Goal: Task Accomplishment & Management: Manage account settings

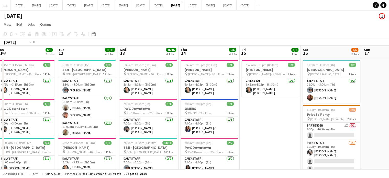
scroll to position [0, 179]
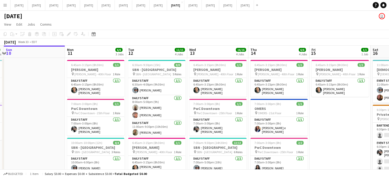
drag, startPoint x: 259, startPoint y: 130, endPoint x: 392, endPoint y: 114, distance: 133.8
click at [389, 114] on html "Menu Boards Boards Boards All jobs Status Workforce Workforce My Workforce Recr…" at bounding box center [194, 133] width 389 height 267
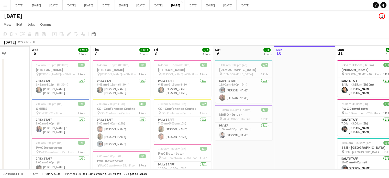
drag, startPoint x: 75, startPoint y: 123, endPoint x: 342, endPoint y: 101, distance: 268.1
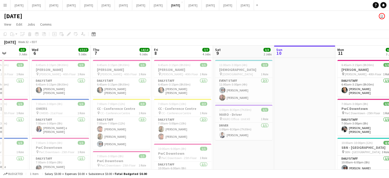
scroll to position [0, 140]
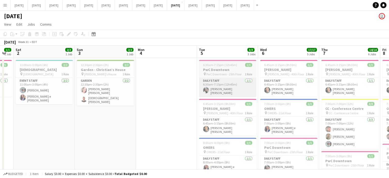
drag, startPoint x: 146, startPoint y: 105, endPoint x: 178, endPoint y: 83, distance: 39.0
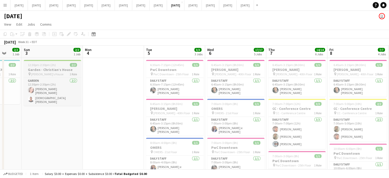
click at [45, 70] on h3 "Garden - Christian’s House" at bounding box center [52, 69] width 57 height 5
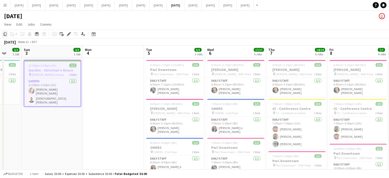
click at [6, 34] on icon "Copy" at bounding box center [5, 34] width 4 height 4
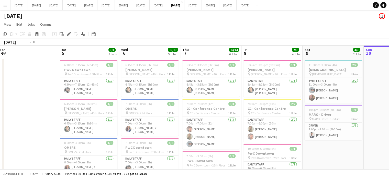
drag, startPoint x: 181, startPoint y: 81, endPoint x: 31, endPoint y: 80, distance: 149.9
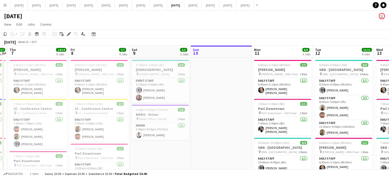
scroll to position [0, 178]
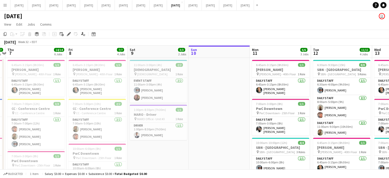
drag, startPoint x: 207, startPoint y: 80, endPoint x: 122, endPoint y: 85, distance: 85.4
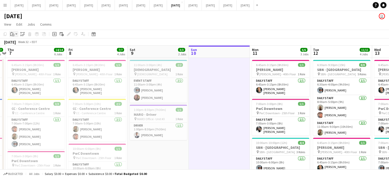
click at [13, 35] on icon "Paste" at bounding box center [12, 34] width 4 height 4
click at [18, 53] on link "Paste with crew Ctrl+Shift+V" at bounding box center [38, 52] width 48 height 5
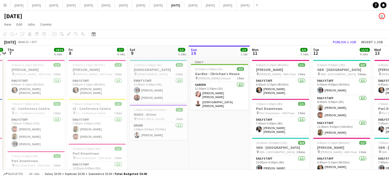
click at [226, 90] on app-card-role "Garden [DATE] 12:30pm-2:30pm (2h) [PERSON_NAME] Da [PERSON_NAME]" at bounding box center [219, 96] width 57 height 28
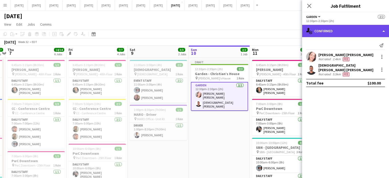
click at [346, 32] on div "single-neutral-actions-check-2 Confirmed" at bounding box center [345, 31] width 87 height 12
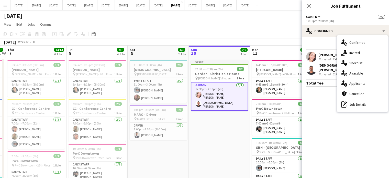
click at [358, 105] on div "pen-write Job Details" at bounding box center [362, 104] width 51 height 10
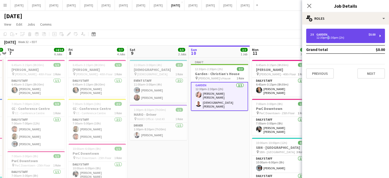
click at [326, 40] on div "2 x Garden $0.00 12:30pm-2:30pm (2h)" at bounding box center [345, 36] width 79 height 14
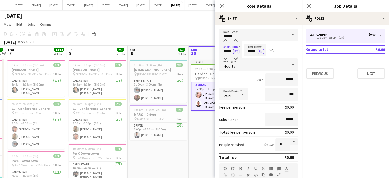
click at [226, 51] on input "*****" at bounding box center [230, 49] width 22 height 13
click at [222, 59] on div at bounding box center [225, 58] width 10 height 5
click at [223, 58] on div at bounding box center [225, 58] width 10 height 5
click at [224, 57] on div at bounding box center [225, 58] width 10 height 5
click at [234, 58] on div at bounding box center [235, 58] width 10 height 5
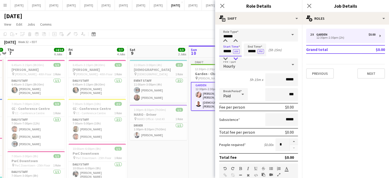
type input "*****"
click at [234, 57] on div at bounding box center [235, 58] width 10 height 5
click at [246, 52] on input "*****" at bounding box center [254, 49] width 22 height 13
click at [250, 58] on div at bounding box center [249, 58] width 10 height 5
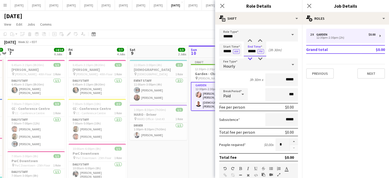
click at [250, 58] on div at bounding box center [249, 58] width 10 height 5
click at [261, 59] on div at bounding box center [260, 58] width 10 height 5
type input "*****"
click at [262, 58] on div at bounding box center [260, 58] width 10 height 5
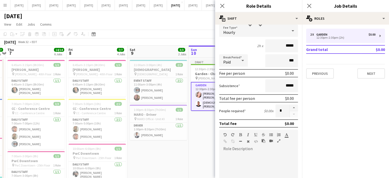
scroll to position [77, 0]
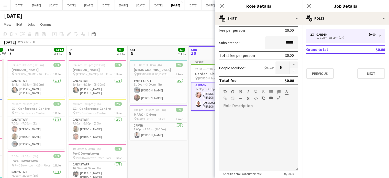
click at [221, 6] on icon at bounding box center [222, 6] width 4 height 4
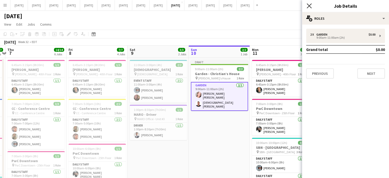
click at [308, 5] on icon at bounding box center [308, 5] width 5 height 5
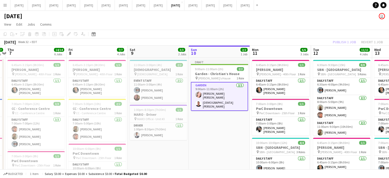
click at [239, 91] on app-card-role "Garden [DATE] 9:00am-11:00am (2h) [PERSON_NAME] Da [PERSON_NAME]" at bounding box center [219, 96] width 57 height 29
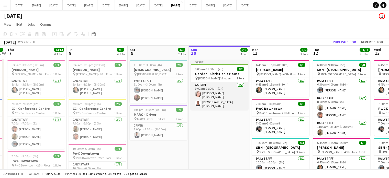
click at [240, 89] on app-card-role "Garden [DATE] 9:00am-11:00am (2h) [PERSON_NAME] Da [PERSON_NAME]" at bounding box center [219, 96] width 57 height 28
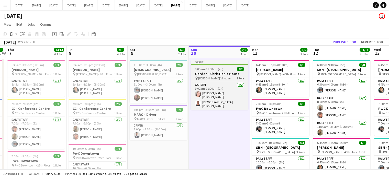
click at [226, 76] on div "pin [PERSON_NAME]’s House 1 Role" at bounding box center [219, 78] width 57 height 4
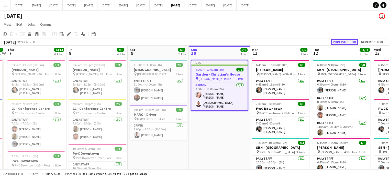
click at [351, 42] on button "Publish 1 job" at bounding box center [343, 42] width 27 height 7
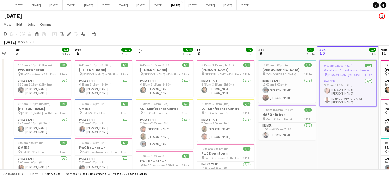
scroll to position [0, 153]
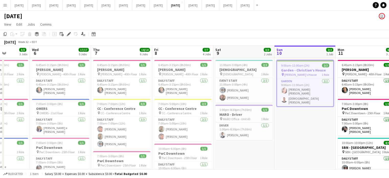
drag, startPoint x: 123, startPoint y: 101, endPoint x: 189, endPoint y: 98, distance: 66.0
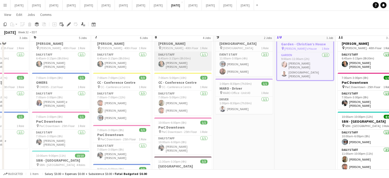
scroll to position [0, 0]
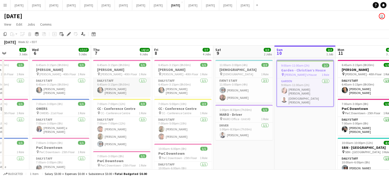
click at [139, 85] on app-card-role "Daily Staff [DATE] 6:45am-3:15pm (8h30m) [PERSON_NAME] [PERSON_NAME]" at bounding box center [121, 87] width 57 height 19
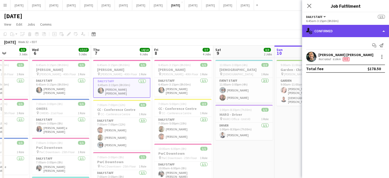
click at [338, 32] on div "single-neutral-actions-check-2 Confirmed" at bounding box center [345, 31] width 87 height 12
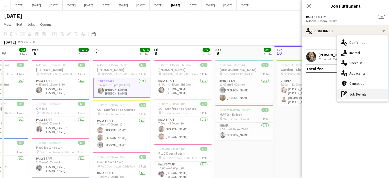
click at [360, 96] on div "pen-write Job Details" at bounding box center [362, 94] width 51 height 10
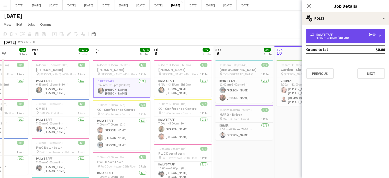
click at [347, 37] on div "6:45am-3:15pm (8h30m)" at bounding box center [342, 37] width 65 height 3
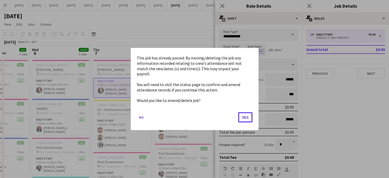
click at [244, 112] on button "Yes" at bounding box center [245, 117] width 14 height 10
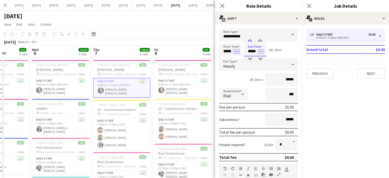
click at [248, 39] on div at bounding box center [249, 40] width 10 height 5
click at [248, 40] on div at bounding box center [249, 40] width 10 height 5
click at [248, 39] on div at bounding box center [249, 40] width 10 height 5
click at [259, 39] on div at bounding box center [260, 40] width 10 height 5
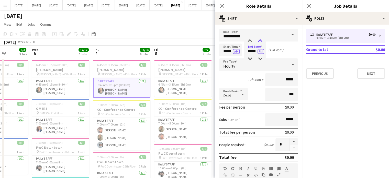
click at [259, 39] on div at bounding box center [260, 40] width 10 height 5
type input "*****"
click at [251, 39] on div at bounding box center [249, 40] width 10 height 5
click at [221, 5] on icon at bounding box center [221, 5] width 5 height 5
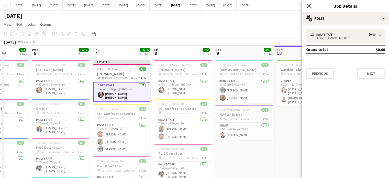
click at [310, 8] on icon "Close pop-in" at bounding box center [308, 5] width 5 height 5
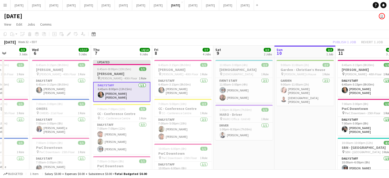
click at [145, 66] on app-job-card "Updated 6:45am-8:00pm (13h15m) 1/1 [PERSON_NAME] pin [PERSON_NAME] - 40th Floor…" at bounding box center [121, 81] width 57 height 42
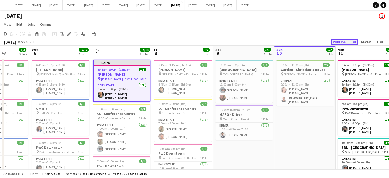
click at [347, 41] on button "Publish 1 job" at bounding box center [343, 42] width 27 height 7
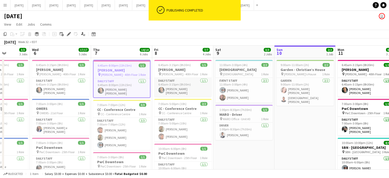
click at [197, 90] on app-card-role "Daily Staff [DATE] 6:45am-3:15pm (8h30m) [PERSON_NAME] [PERSON_NAME]" at bounding box center [182, 87] width 57 height 19
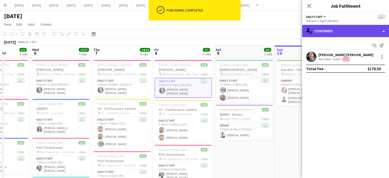
click at [345, 30] on div "single-neutral-actions-check-2 Confirmed" at bounding box center [345, 31] width 87 height 12
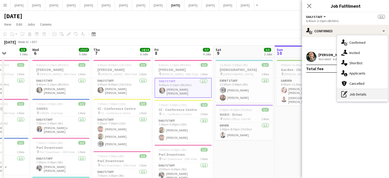
click at [368, 91] on div "pen-write Job Details" at bounding box center [362, 94] width 51 height 10
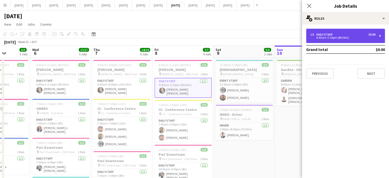
click at [336, 40] on div "1 x Daily Staff $0.00 6:45am-3:15pm (8h30m)" at bounding box center [345, 36] width 79 height 14
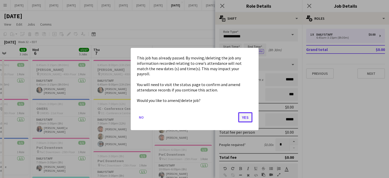
click at [246, 112] on button "Yes" at bounding box center [245, 117] width 14 height 10
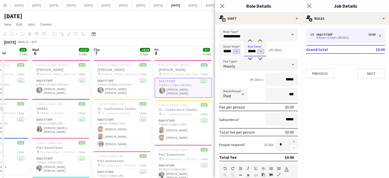
click at [251, 42] on div at bounding box center [249, 40] width 10 height 5
click at [252, 40] on div at bounding box center [249, 40] width 10 height 5
type input "*****"
click at [260, 59] on div at bounding box center [260, 58] width 10 height 5
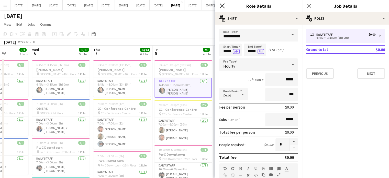
click at [222, 5] on icon at bounding box center [221, 5] width 5 height 5
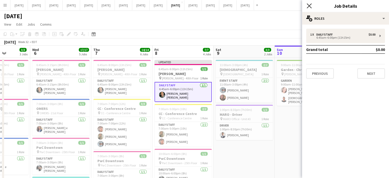
click at [307, 6] on icon "Close pop-in" at bounding box center [308, 5] width 5 height 5
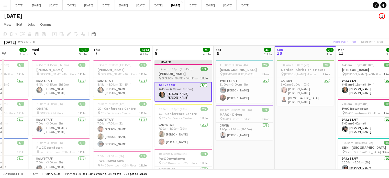
click at [203, 67] on span "1/1" at bounding box center [203, 69] width 7 height 4
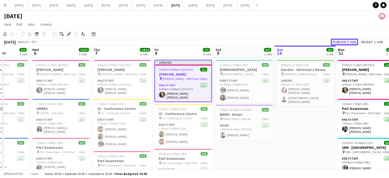
click at [338, 44] on button "Publish 1 job" at bounding box center [343, 42] width 27 height 7
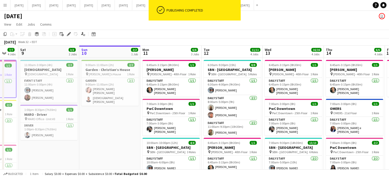
scroll to position [0, 234]
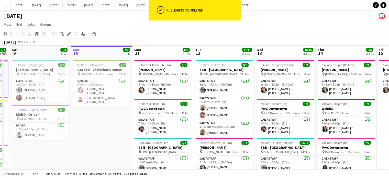
drag, startPoint x: 315, startPoint y: 123, endPoint x: 111, endPoint y: 116, distance: 203.4
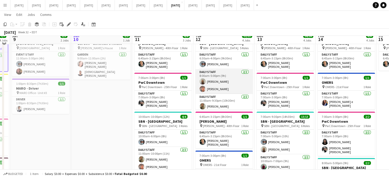
scroll to position [0, 0]
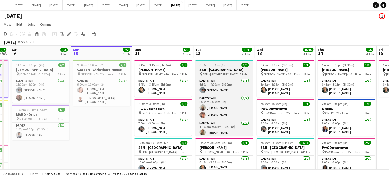
click at [235, 65] on div "6:30am-9:30pm (15h) 8/8" at bounding box center [223, 65] width 57 height 4
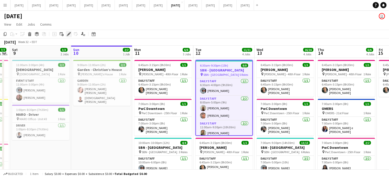
click at [67, 34] on icon "Edit" at bounding box center [69, 34] width 4 height 4
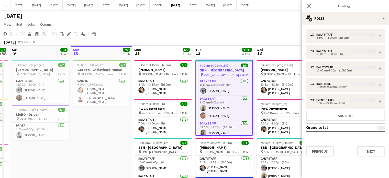
type input "**********"
click at [370, 149] on button "Next" at bounding box center [371, 151] width 28 height 10
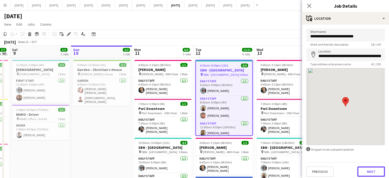
click at [370, 168] on button "Next" at bounding box center [371, 171] width 28 height 10
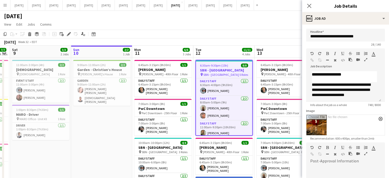
scroll to position [127, 0]
click at [363, 96] on p "**********" at bounding box center [341, 90] width 61 height 16
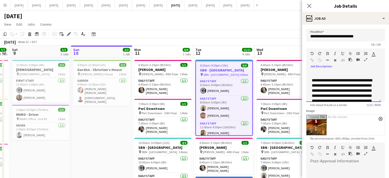
scroll to position [144, 0]
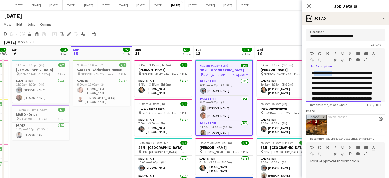
drag, startPoint x: 313, startPoint y: 88, endPoint x: 337, endPoint y: 89, distance: 24.0
click at [337, 89] on p "**********" at bounding box center [341, 98] width 61 height 56
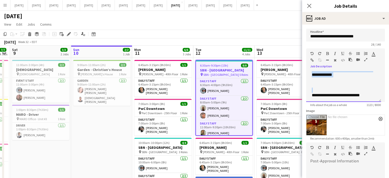
scroll to position [199, 0]
drag, startPoint x: 323, startPoint y: 88, endPoint x: 368, endPoint y: 96, distance: 46.0
click at [368, 96] on div "**********" at bounding box center [343, 86] width 75 height 31
click at [328, 54] on button "button" at bounding box center [327, 53] width 4 height 4
click at [373, 54] on icon "button" at bounding box center [372, 54] width 3 height 4
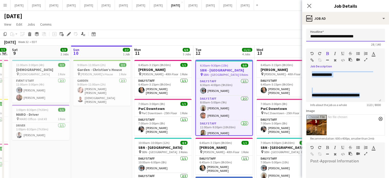
click at [339, 39] on input "**********" at bounding box center [345, 35] width 79 height 13
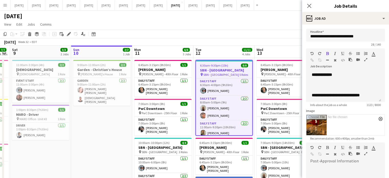
click at [319, 43] on div "28 / 140" at bounding box center [345, 44] width 79 height 4
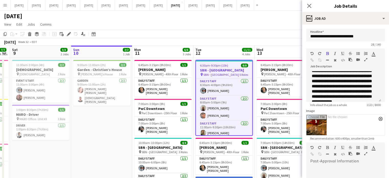
scroll to position [148, 0]
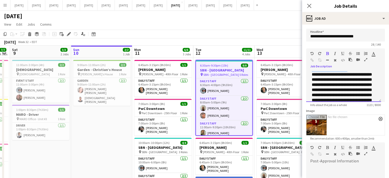
drag, startPoint x: 312, startPoint y: 84, endPoint x: 361, endPoint y: 84, distance: 49.0
click at [361, 84] on b "**********" at bounding box center [341, 89] width 60 height 45
click at [334, 54] on icon "button" at bounding box center [335, 54] width 2 height 4
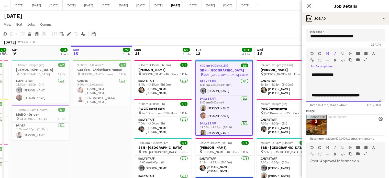
scroll to position [199, 0]
click at [310, 6] on icon "Close pop-in" at bounding box center [308, 5] width 5 height 5
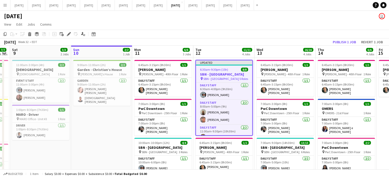
click at [236, 70] on div "6:30am-9:30pm (15h) 8/8" at bounding box center [224, 69] width 56 height 4
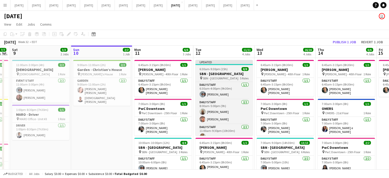
click at [217, 72] on h3 "SBN - [GEOGRAPHIC_DATA]" at bounding box center [223, 73] width 57 height 5
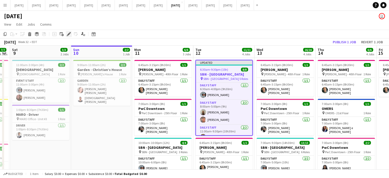
click at [70, 33] on icon "Edit" at bounding box center [69, 34] width 4 height 4
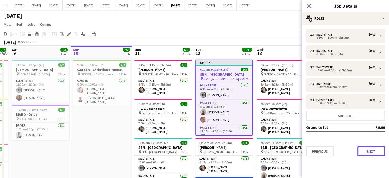
click at [369, 147] on button "Next" at bounding box center [371, 151] width 28 height 10
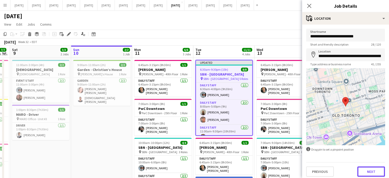
click at [373, 172] on button "Next" at bounding box center [371, 171] width 28 height 10
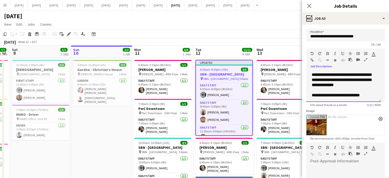
drag, startPoint x: 312, startPoint y: 85, endPoint x: 371, endPoint y: 96, distance: 59.9
click at [371, 96] on div "**********" at bounding box center [343, 86] width 75 height 31
copy div "**********"
click at [309, 8] on icon "Close pop-in" at bounding box center [308, 5] width 5 height 5
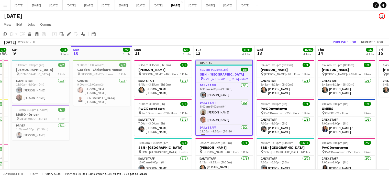
click at [225, 74] on h3 "SBN - [GEOGRAPHIC_DATA]" at bounding box center [224, 74] width 56 height 5
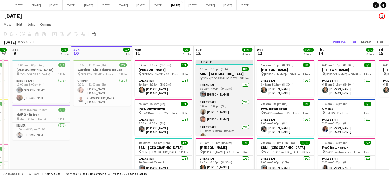
click at [228, 72] on h3 "SBN - [GEOGRAPHIC_DATA]" at bounding box center [223, 73] width 57 height 5
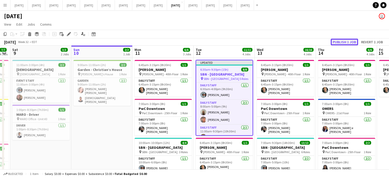
click at [352, 41] on button "Publish 1 job" at bounding box center [343, 42] width 27 height 7
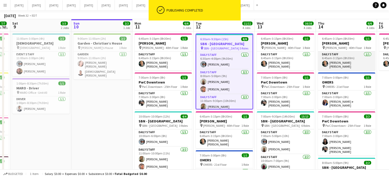
scroll to position [51, 0]
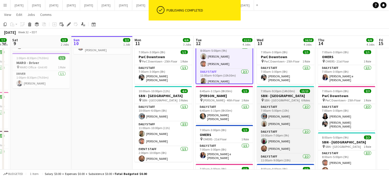
click at [301, 89] on span "13/13" at bounding box center [304, 91] width 10 height 4
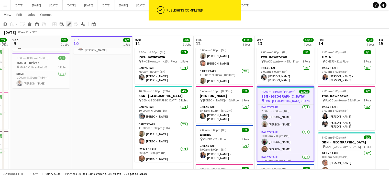
click at [70, 25] on icon "Edit" at bounding box center [69, 24] width 4 height 4
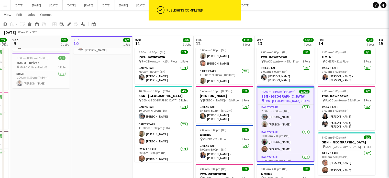
type input "**********"
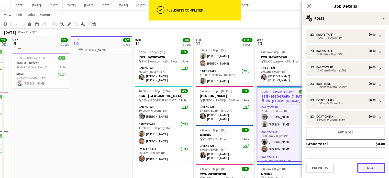
click at [366, 163] on button "Next" at bounding box center [371, 167] width 28 height 10
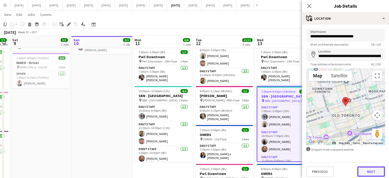
click at [372, 169] on button "Next" at bounding box center [371, 171] width 28 height 10
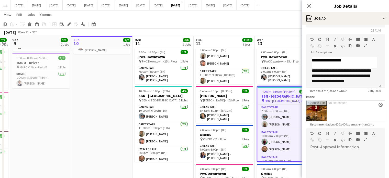
scroll to position [0, 0]
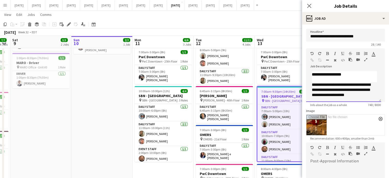
click at [367, 94] on p "**********" at bounding box center [341, 90] width 61 height 16
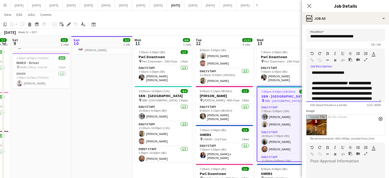
scroll to position [195, 0]
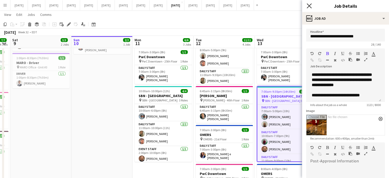
click at [307, 7] on icon at bounding box center [308, 5] width 5 height 5
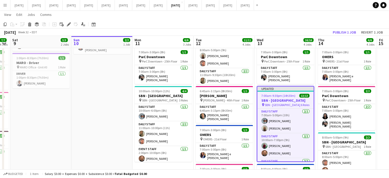
click at [295, 94] on app-job-card "Updated 7:00am-9:30pm (14h30m) 13/13 SBN - [GEOGRAPHIC_DATA] pin SBN - [GEOGRAP…" at bounding box center [284, 124] width 57 height 76
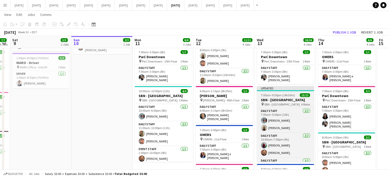
click at [287, 97] on h3 "SBN - [GEOGRAPHIC_DATA]" at bounding box center [284, 99] width 57 height 5
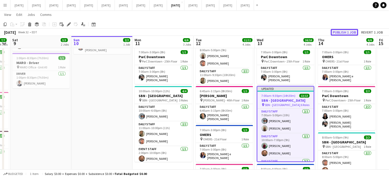
click at [340, 32] on button "Publish 1 job" at bounding box center [343, 32] width 27 height 7
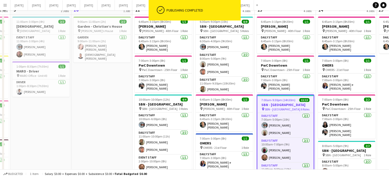
scroll to position [0, 0]
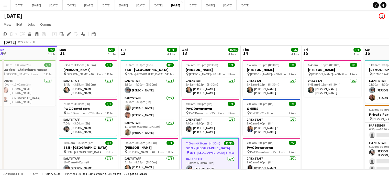
drag, startPoint x: 110, startPoint y: 124, endPoint x: 35, endPoint y: 119, distance: 75.2
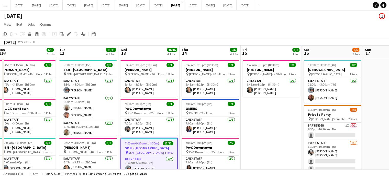
scroll to position [0, 118]
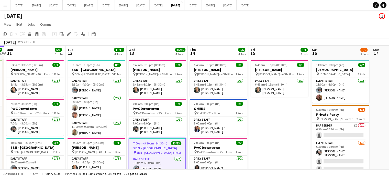
drag, startPoint x: 316, startPoint y: 116, endPoint x: 265, endPoint y: 115, distance: 51.1
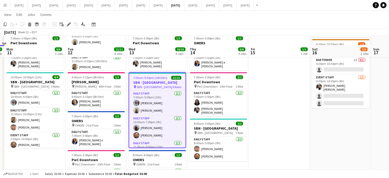
scroll to position [102, 0]
